Goal: Task Accomplishment & Management: Use online tool/utility

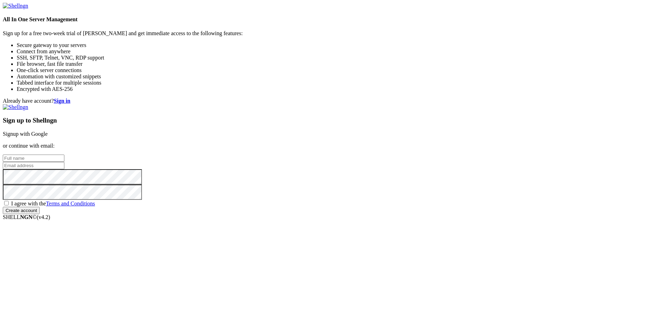
click at [48, 131] on link "Signup with Google" at bounding box center [25, 134] width 45 height 6
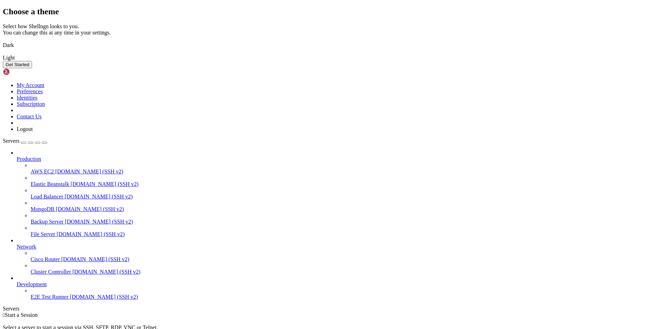
click at [3, 41] on img at bounding box center [3, 41] width 0 height 0
click at [32, 68] on button "Get Started" at bounding box center [17, 64] width 29 height 7
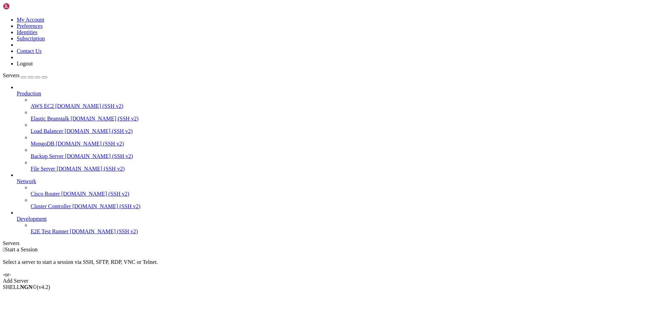
click at [378, 278] on div "Add Server" at bounding box center [334, 281] width 662 height 6
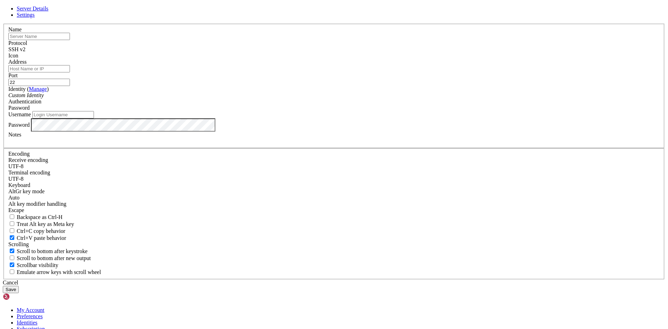
click at [70, 40] on input "text" at bounding box center [39, 36] width 62 height 7
click at [309, 40] on div "Name" at bounding box center [333, 33] width 651 height 14
click at [70, 40] on input "text" at bounding box center [39, 36] width 62 height 7
paste input "VM-Ubuntu-B"
type input "VM-Ubuntu-B"
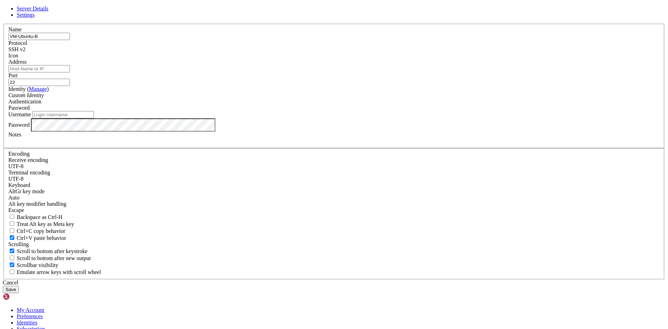
click at [70, 72] on input "Address" at bounding box center [39, 68] width 62 height 7
paste input "[TECHNICAL_ID]"
type input "[TECHNICAL_ID]"
click at [373, 53] on div "SSH v2" at bounding box center [333, 49] width 651 height 6
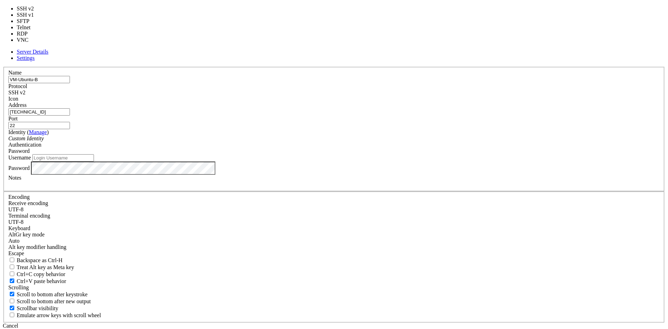
click at [385, 79] on div "Name VM-Ubuntu-B Protocol SSH v2 Icon Address [TECHNICAL_ID] ( Manage" at bounding box center [334, 195] width 662 height 256
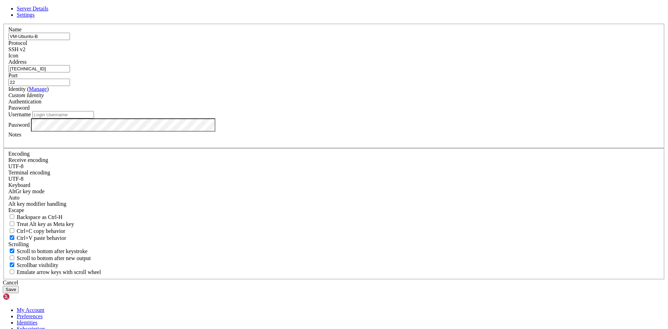
click at [281, 98] on div "Custom Identity" at bounding box center [333, 95] width 651 height 6
click at [30, 111] on span "Password" at bounding box center [18, 108] width 21 height 6
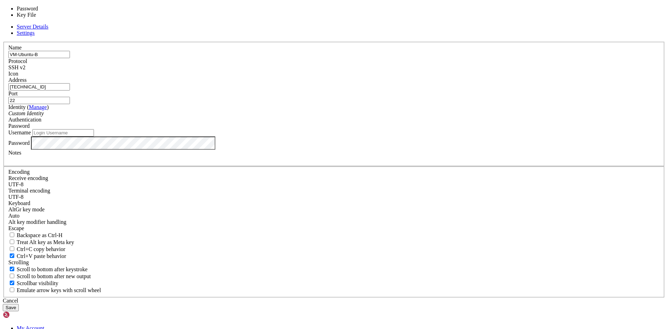
click at [30, 129] on span "Password" at bounding box center [18, 126] width 21 height 6
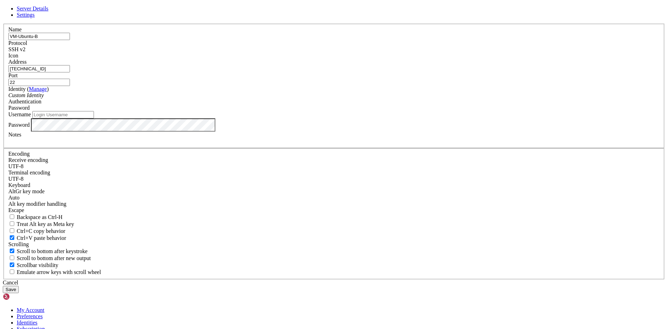
click at [41, 104] on label "Authentication" at bounding box center [24, 101] width 33 height 6
click at [94, 118] on input "Username" at bounding box center [63, 114] width 62 height 7
type input "c"
type input "[PERSON_NAME]"
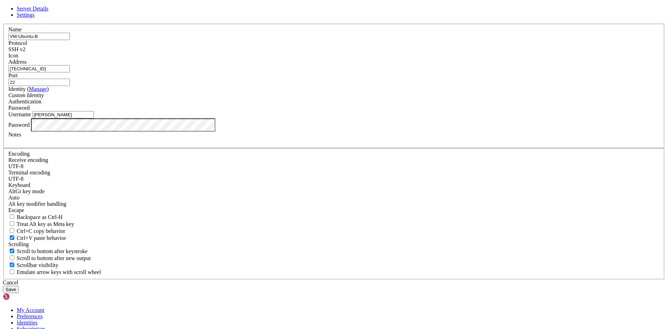
click at [19, 286] on button "Save" at bounding box center [11, 289] width 16 height 7
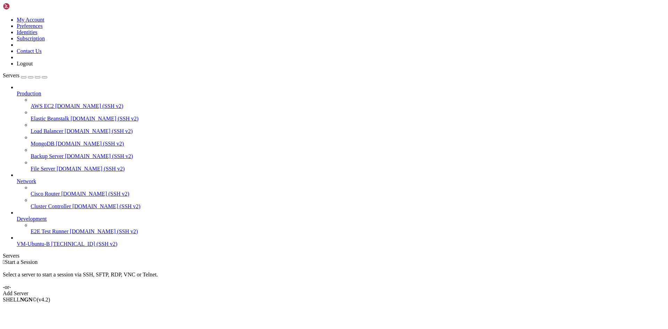
click at [51, 247] on span "[TECHNICAL_ID] (SSH v2)" at bounding box center [84, 244] width 66 height 6
click at [39, 247] on span "VM-Ubuntu-B" at bounding box center [33, 244] width 33 height 6
click at [51, 247] on span "[TECHNICAL_ID] (SSH v2)" at bounding box center [84, 244] width 66 height 6
